Goal: Entertainment & Leisure: Browse casually

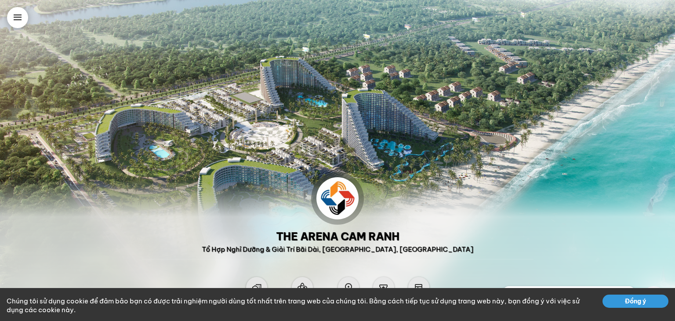
click at [647, 301] on button "Đồng ý" at bounding box center [635, 300] width 66 height 13
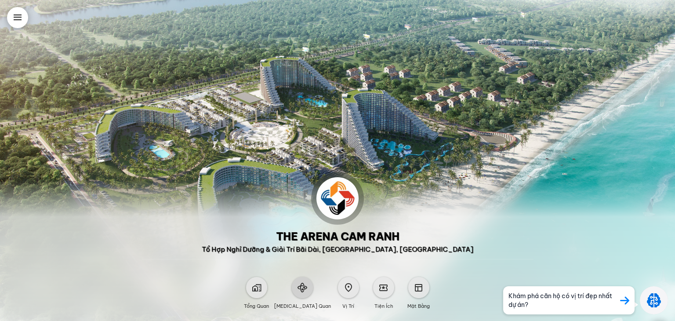
click at [305, 290] on span at bounding box center [302, 288] width 10 height 10
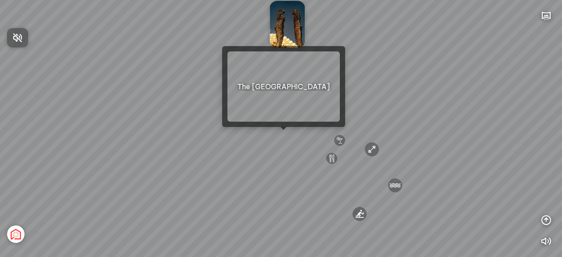
click at [284, 136] on div at bounding box center [281, 128] width 562 height 257
click at [284, 136] on div "[GEOGRAPHIC_DATA] 3.6 km KN Links [GEOGRAPHIC_DATA] 5.9 km Thể Thao Bãi Biển 0 …" at bounding box center [281, 128] width 562 height 257
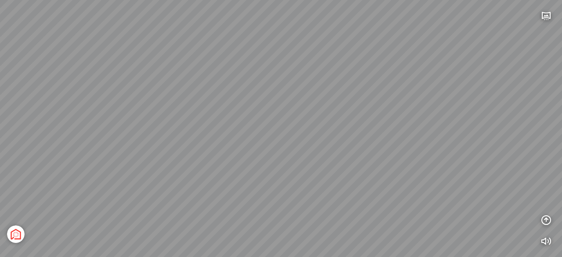
drag, startPoint x: 284, startPoint y: 136, endPoint x: 161, endPoint y: 225, distance: 151.4
click at [161, 225] on div "Light Tower [GEOGRAPHIC_DATA] Tổng thể [GEOGRAPHIC_DATA] [GEOGRAPHIC_DATA] Phố …" at bounding box center [281, 128] width 562 height 257
drag, startPoint x: 348, startPoint y: 178, endPoint x: 228, endPoint y: 111, distance: 137.3
click at [228, 111] on div "Light Tower [GEOGRAPHIC_DATA] Tổng thể [GEOGRAPHIC_DATA] [GEOGRAPHIC_DATA] Phố …" at bounding box center [281, 128] width 562 height 257
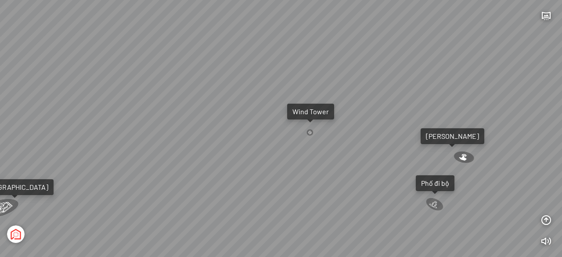
drag, startPoint x: 427, startPoint y: 134, endPoint x: 377, endPoint y: 189, distance: 74.0
click at [377, 189] on div "Light Tower [GEOGRAPHIC_DATA] Tổng thể [GEOGRAPHIC_DATA] [GEOGRAPHIC_DATA] Phố …" at bounding box center [281, 128] width 562 height 257
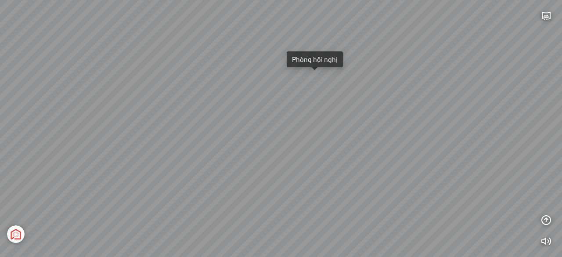
drag, startPoint x: 377, startPoint y: 189, endPoint x: 217, endPoint y: 141, distance: 167.5
click at [217, 141] on div "Light Tower [GEOGRAPHIC_DATA] Tổng thể [GEOGRAPHIC_DATA] [GEOGRAPHIC_DATA] Phố …" at bounding box center [281, 128] width 562 height 257
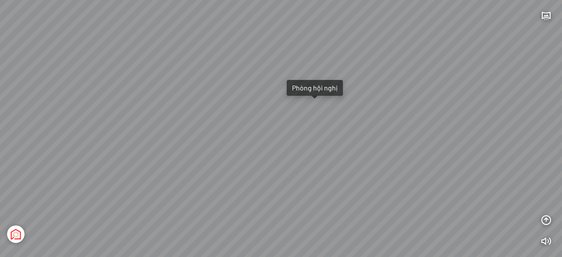
drag, startPoint x: 263, startPoint y: 134, endPoint x: 280, endPoint y: 118, distance: 23.6
click at [280, 118] on div "Light Tower [GEOGRAPHIC_DATA] Tổng thể [GEOGRAPHIC_DATA] [GEOGRAPHIC_DATA] Phố …" at bounding box center [281, 128] width 562 height 257
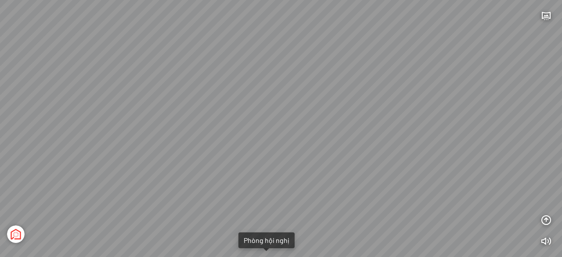
drag, startPoint x: 315, startPoint y: 173, endPoint x: 262, endPoint y: 278, distance: 117.7
click at [262, 257] on html "Light Tower [GEOGRAPHIC_DATA] Tổng thể [GEOGRAPHIC_DATA] [GEOGRAPHIC_DATA] Phố …" at bounding box center [281, 128] width 562 height 257
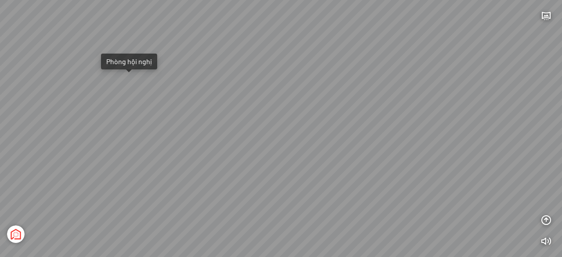
drag, startPoint x: 431, startPoint y: 228, endPoint x: 295, endPoint y: 38, distance: 234.0
click at [295, 38] on div "Light Tower [GEOGRAPHIC_DATA] Tổng thể [GEOGRAPHIC_DATA] [GEOGRAPHIC_DATA] Phố …" at bounding box center [281, 128] width 562 height 257
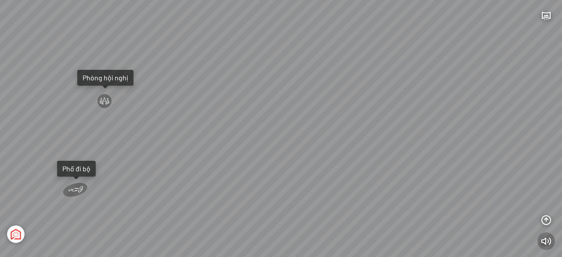
click at [546, 237] on icon "button" at bounding box center [546, 241] width 11 height 11
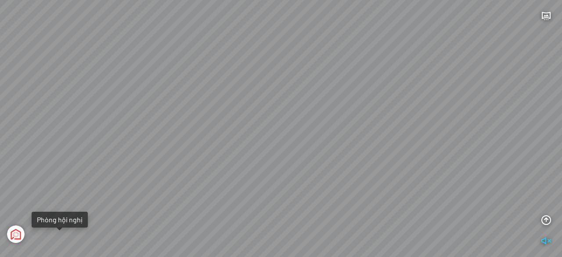
drag, startPoint x: 321, startPoint y: 203, endPoint x: 226, endPoint y: 141, distance: 113.2
click at [226, 141] on div "Light Tower [GEOGRAPHIC_DATA] Tổng thể [GEOGRAPHIC_DATA] [GEOGRAPHIC_DATA] Phố …" at bounding box center [281, 128] width 562 height 257
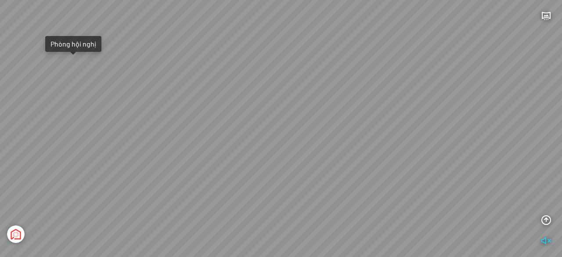
drag, startPoint x: 281, startPoint y: 107, endPoint x: 422, endPoint y: 73, distance: 145.0
click at [422, 73] on div "Light Tower [GEOGRAPHIC_DATA] Tổng thể [GEOGRAPHIC_DATA] [GEOGRAPHIC_DATA] Phố …" at bounding box center [281, 128] width 562 height 257
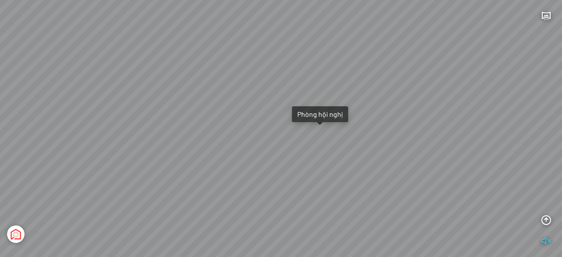
drag, startPoint x: 325, startPoint y: 135, endPoint x: 449, endPoint y: 228, distance: 155.0
click at [449, 228] on div "Light Tower [GEOGRAPHIC_DATA] Tổng thể [GEOGRAPHIC_DATA] [GEOGRAPHIC_DATA] Phố …" at bounding box center [281, 128] width 562 height 257
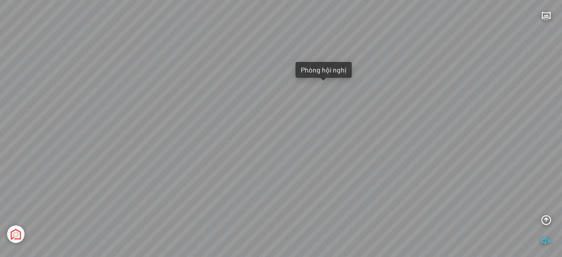
drag, startPoint x: 332, startPoint y: 228, endPoint x: 339, endPoint y: 176, distance: 52.7
click at [339, 176] on div "Light Tower [GEOGRAPHIC_DATA] Tổng thể [GEOGRAPHIC_DATA] [GEOGRAPHIC_DATA] Phố …" at bounding box center [281, 128] width 562 height 257
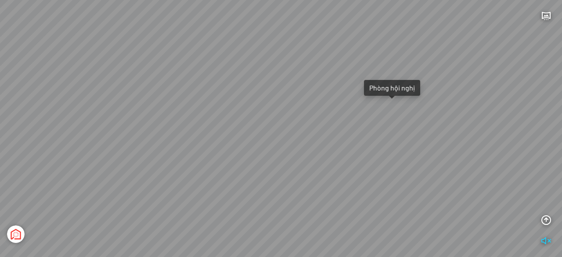
drag, startPoint x: 337, startPoint y: 186, endPoint x: 398, endPoint y: 182, distance: 61.7
click at [398, 182] on div "Light Tower [GEOGRAPHIC_DATA] Tổng thể [GEOGRAPHIC_DATA] [GEOGRAPHIC_DATA] Phố …" at bounding box center [281, 128] width 562 height 257
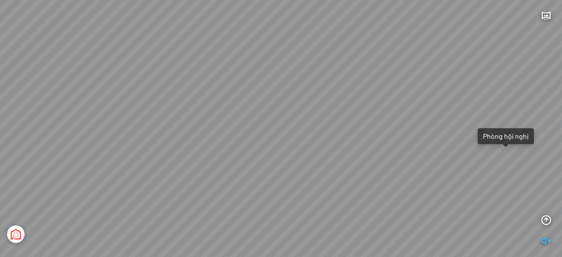
drag, startPoint x: 302, startPoint y: 227, endPoint x: 391, endPoint y: 165, distance: 108.2
click at [391, 165] on div "Light Tower [GEOGRAPHIC_DATA] Tổng thể [GEOGRAPHIC_DATA] [GEOGRAPHIC_DATA] Phố …" at bounding box center [281, 128] width 562 height 257
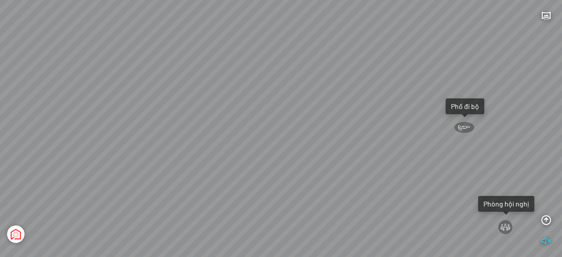
drag, startPoint x: 324, startPoint y: 160, endPoint x: 364, endPoint y: 151, distance: 40.5
click at [364, 151] on div "Light Tower [GEOGRAPHIC_DATA] Tổng thể [GEOGRAPHIC_DATA] [GEOGRAPHIC_DATA] Phố …" at bounding box center [281, 128] width 562 height 257
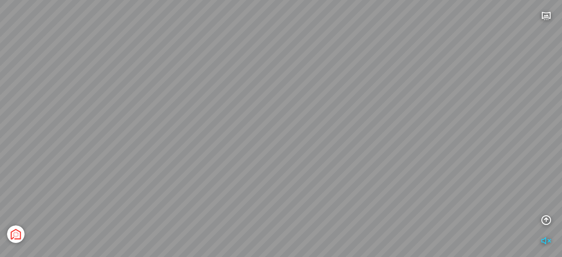
drag, startPoint x: 325, startPoint y: 138, endPoint x: 149, endPoint y: 62, distance: 190.7
click at [149, 62] on div "Light Tower [GEOGRAPHIC_DATA] Tổng thể [GEOGRAPHIC_DATA] [GEOGRAPHIC_DATA] Phố …" at bounding box center [281, 128] width 562 height 257
drag, startPoint x: 339, startPoint y: 62, endPoint x: 145, endPoint y: 134, distance: 207.6
click at [145, 134] on div "Light Tower [GEOGRAPHIC_DATA] Tổng thể [GEOGRAPHIC_DATA] [GEOGRAPHIC_DATA] Phố …" at bounding box center [281, 128] width 562 height 257
drag, startPoint x: 315, startPoint y: 122, endPoint x: 208, endPoint y: 96, distance: 110.4
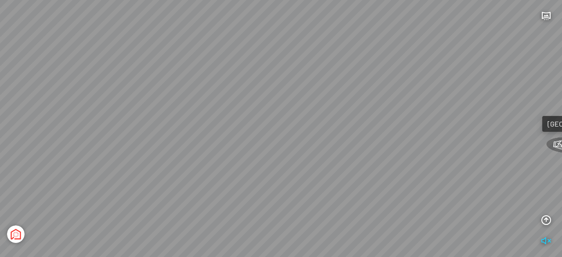
click at [208, 96] on div "Light Tower [GEOGRAPHIC_DATA] Tổng thể [GEOGRAPHIC_DATA] [GEOGRAPHIC_DATA] Phố …" at bounding box center [281, 128] width 562 height 257
drag, startPoint x: 348, startPoint y: 153, endPoint x: 276, endPoint y: 90, distance: 96.2
click at [276, 90] on div "Light Tower [GEOGRAPHIC_DATA] Tổng thể [GEOGRAPHIC_DATA] [GEOGRAPHIC_DATA] Phố …" at bounding box center [281, 128] width 562 height 257
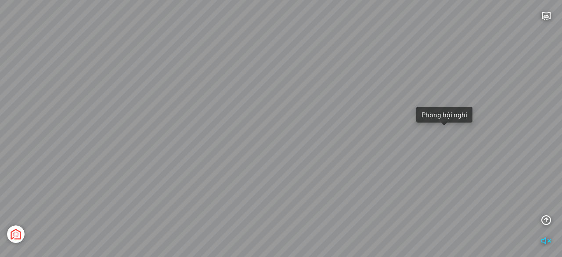
drag, startPoint x: 305, startPoint y: 54, endPoint x: 262, endPoint y: 185, distance: 137.1
click at [11, 105] on div "Light Tower [GEOGRAPHIC_DATA] Tổng thể [GEOGRAPHIC_DATA] [GEOGRAPHIC_DATA] Phố …" at bounding box center [281, 128] width 562 height 257
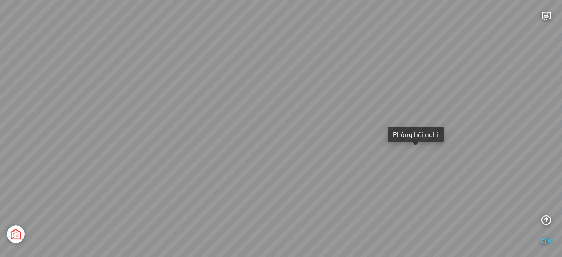
drag, startPoint x: 412, startPoint y: 207, endPoint x: 371, endPoint y: 239, distance: 52.5
click at [385, 245] on div "Light Tower [GEOGRAPHIC_DATA] Tổng thể [GEOGRAPHIC_DATA] [GEOGRAPHIC_DATA] Phố …" at bounding box center [281, 128] width 562 height 257
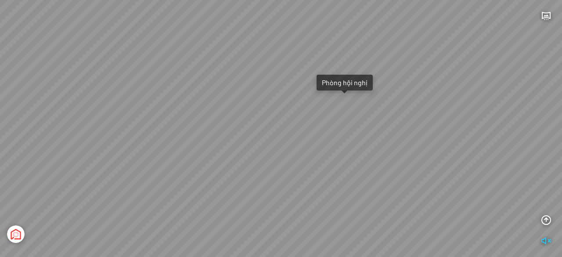
drag, startPoint x: 109, startPoint y: 108, endPoint x: 47, endPoint y: 108, distance: 61.5
click at [37, 100] on div "Light Tower [GEOGRAPHIC_DATA] Tổng thể [GEOGRAPHIC_DATA] [GEOGRAPHIC_DATA] Phố …" at bounding box center [281, 128] width 562 height 257
drag, startPoint x: 326, startPoint y: 163, endPoint x: 311, endPoint y: 76, distance: 87.5
click at [311, 76] on div "Light Tower [GEOGRAPHIC_DATA] Tổng thể [GEOGRAPHIC_DATA] [GEOGRAPHIC_DATA] Phố …" at bounding box center [281, 128] width 562 height 257
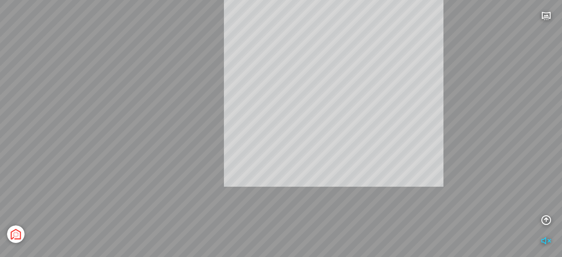
click at [338, 78] on div "Light Tower [GEOGRAPHIC_DATA] Tổng thể [GEOGRAPHIC_DATA] [GEOGRAPHIC_DATA] Phố …" at bounding box center [281, 128] width 562 height 257
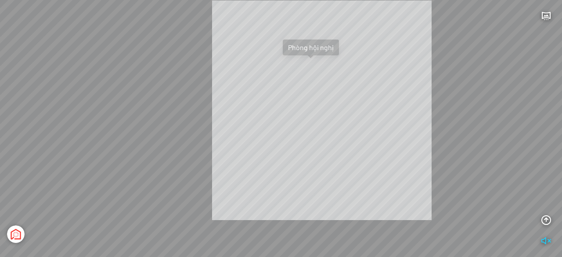
click at [332, 112] on div "Light Tower [GEOGRAPHIC_DATA] Tổng thể [GEOGRAPHIC_DATA] [GEOGRAPHIC_DATA] Phố …" at bounding box center [281, 128] width 562 height 257
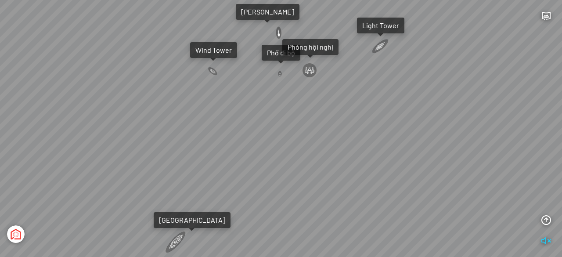
click at [379, 47] on div at bounding box center [381, 45] width 22 height 18
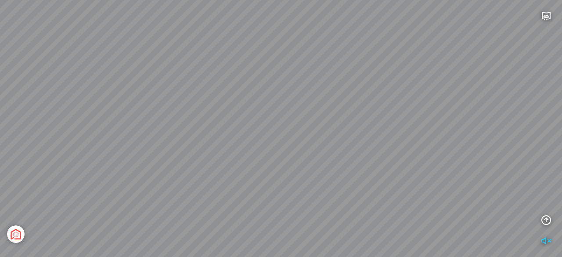
drag, startPoint x: 310, startPoint y: 136, endPoint x: 357, endPoint y: 45, distance: 102.0
click at [362, 36] on div "[GEOGRAPHIC_DATA] [GEOGRAPHIC_DATA] The [GEOGRAPHIC_DATA] The Wind Tổng thể" at bounding box center [281, 128] width 562 height 257
drag, startPoint x: 271, startPoint y: 89, endPoint x: 393, endPoint y: 74, distance: 122.7
click at [395, 74] on div "[GEOGRAPHIC_DATA] [GEOGRAPHIC_DATA] The [GEOGRAPHIC_DATA] The Wind Tổng thể" at bounding box center [281, 128] width 562 height 257
drag, startPoint x: 241, startPoint y: 129, endPoint x: 281, endPoint y: 125, distance: 40.2
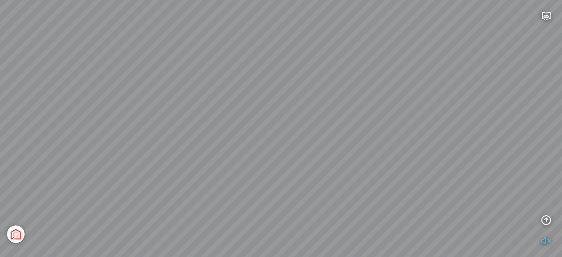
click at [280, 126] on div "[GEOGRAPHIC_DATA] [GEOGRAPHIC_DATA] The [GEOGRAPHIC_DATA] The Wind Tổng thể" at bounding box center [281, 128] width 562 height 257
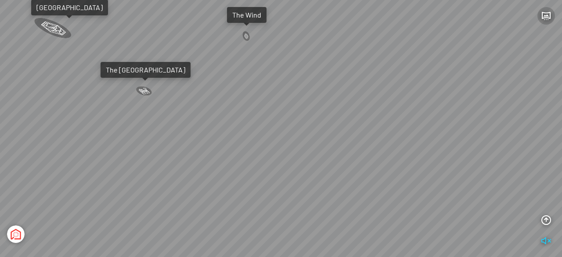
click at [545, 15] on icon "button" at bounding box center [546, 16] width 11 height 11
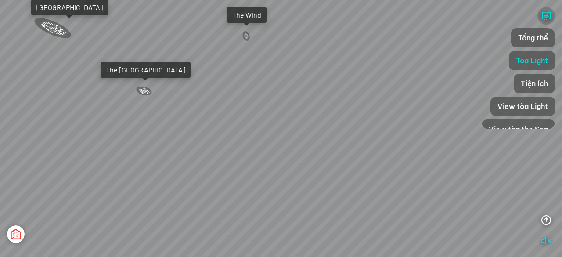
click at [548, 11] on icon "button" at bounding box center [546, 16] width 11 height 11
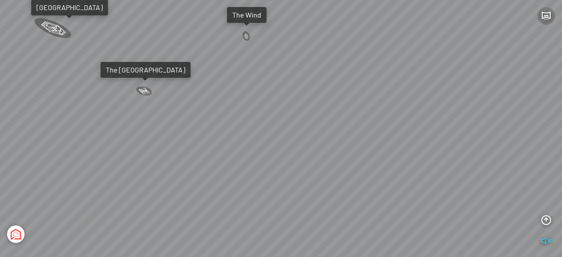
click at [545, 18] on icon "button" at bounding box center [546, 16] width 11 height 11
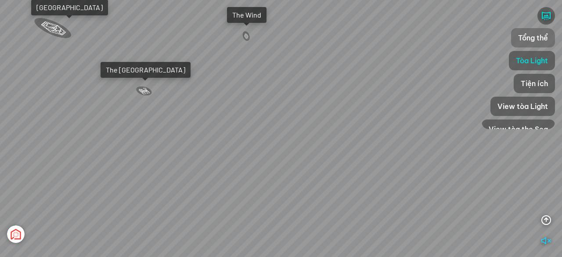
click at [539, 38] on span "Tổng thể" at bounding box center [533, 38] width 30 height 11
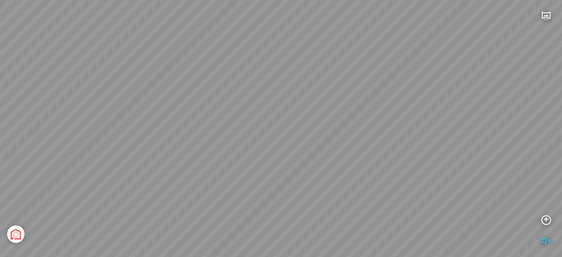
drag, startPoint x: 426, startPoint y: 188, endPoint x: 309, endPoint y: 187, distance: 117.3
click at [316, 181] on div "[GEOGRAPHIC_DATA] 3.6 km KN Links [GEOGRAPHIC_DATA] 5.9 km Thể Thao Bãi Biển 0 …" at bounding box center [281, 128] width 562 height 257
drag, startPoint x: 210, startPoint y: 164, endPoint x: 256, endPoint y: 113, distance: 68.7
click at [259, 120] on div "[GEOGRAPHIC_DATA] 3.6 km KN Links [GEOGRAPHIC_DATA] 5.9 km Thể Thao Bãi Biển 0 …" at bounding box center [281, 128] width 562 height 257
drag, startPoint x: 242, startPoint y: 63, endPoint x: 274, endPoint y: 99, distance: 47.9
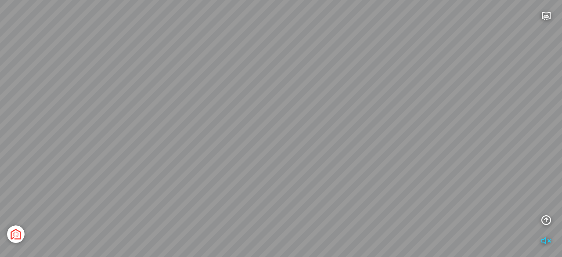
click at [274, 99] on div "[GEOGRAPHIC_DATA] 3.6 km KN Links [GEOGRAPHIC_DATA] 5.9 km Thể Thao Bãi Biển 0 …" at bounding box center [281, 128] width 562 height 257
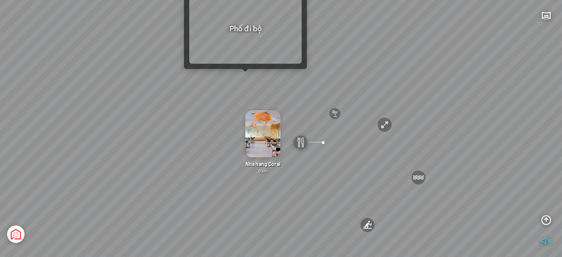
click at [246, 79] on div "[GEOGRAPHIC_DATA] 3.6 km KN Links [GEOGRAPHIC_DATA] 5.9 km Thể Thao Bãi Biển 0 …" at bounding box center [281, 128] width 562 height 257
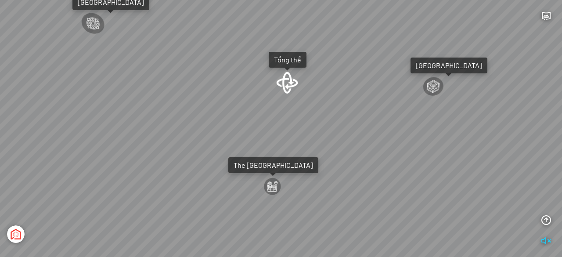
drag, startPoint x: 299, startPoint y: 100, endPoint x: 302, endPoint y: 199, distance: 98.5
click at [301, 189] on div "Tượng Tình Nhân Ali&Nino 0 km Spa Hồng Nhung 0 km Đài Nhạc Nước 0 undefined The…" at bounding box center [281, 128] width 562 height 257
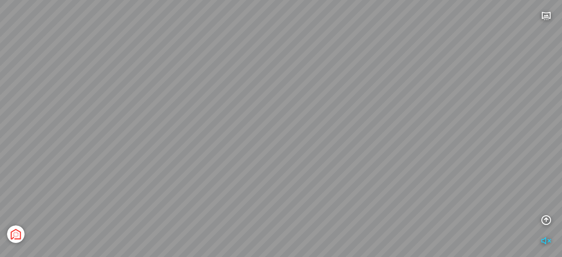
drag, startPoint x: 296, startPoint y: 131, endPoint x: 304, endPoint y: 62, distance: 69.8
click at [303, 62] on div "Tượng Tình Nhân Ali&Nino 0 km Spa Hồng Nhung 0 km Đài Nhạc Nước 0 undefined The…" at bounding box center [281, 128] width 562 height 257
drag, startPoint x: 286, startPoint y: 61, endPoint x: 272, endPoint y: 101, distance: 42.1
click at [268, 141] on div "Tượng Tình Nhân Ali&Nino 0 km Spa Hồng Nhung 0 km Đài Nhạc Nước 0 undefined The…" at bounding box center [281, 128] width 562 height 257
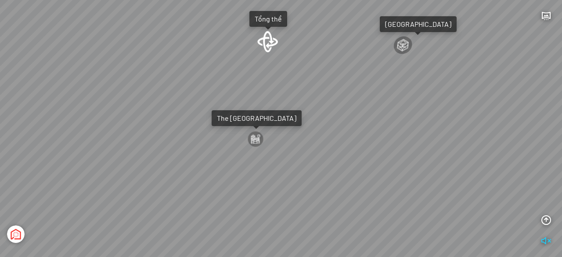
click at [255, 140] on div at bounding box center [255, 138] width 17 height 17
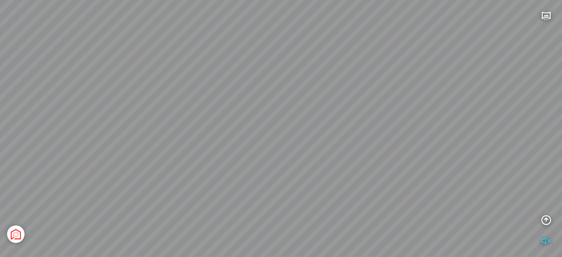
drag, startPoint x: 269, startPoint y: 153, endPoint x: 262, endPoint y: 84, distance: 68.9
click at [262, 84] on div "Light Tower [GEOGRAPHIC_DATA] Tổng thể [GEOGRAPHIC_DATA] [GEOGRAPHIC_DATA] Phố …" at bounding box center [281, 128] width 562 height 257
drag, startPoint x: 339, startPoint y: 76, endPoint x: 354, endPoint y: 70, distance: 16.0
click at [354, 70] on div "Light Tower [GEOGRAPHIC_DATA] Tổng thể [GEOGRAPHIC_DATA] [GEOGRAPHIC_DATA] Phố …" at bounding box center [281, 128] width 562 height 257
drag, startPoint x: 335, startPoint y: 155, endPoint x: 359, endPoint y: 90, distance: 69.2
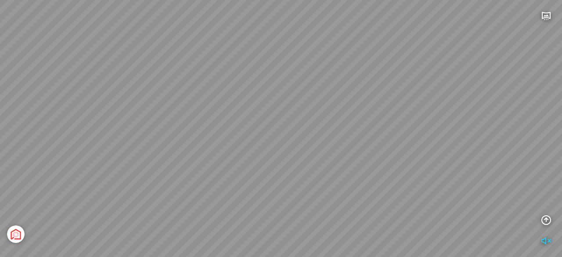
click at [360, 89] on div "Light Tower [GEOGRAPHIC_DATA] Tổng thể [GEOGRAPHIC_DATA] [GEOGRAPHIC_DATA] Phố …" at bounding box center [281, 128] width 562 height 257
drag, startPoint x: 356, startPoint y: 81, endPoint x: 348, endPoint y: 75, distance: 10.7
click at [347, 74] on div "Light Tower [GEOGRAPHIC_DATA] Tổng thể [GEOGRAPHIC_DATA] [GEOGRAPHIC_DATA] Phố …" at bounding box center [281, 128] width 562 height 257
drag, startPoint x: 350, startPoint y: 72, endPoint x: 355, endPoint y: 73, distance: 4.5
click at [357, 74] on div "Light Tower [GEOGRAPHIC_DATA] Tổng thể [GEOGRAPHIC_DATA] [GEOGRAPHIC_DATA] Phố …" at bounding box center [281, 128] width 562 height 257
